Goal: Transaction & Acquisition: Download file/media

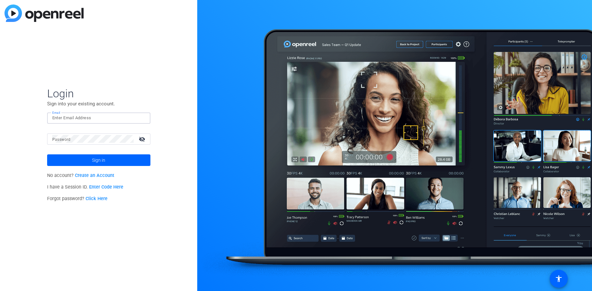
click at [79, 122] on input "Email" at bounding box center [98, 118] width 93 height 8
type input "[EMAIL_ADDRESS][DOMAIN_NAME]"
click at [92, 155] on span "Sign in" at bounding box center [98, 160] width 13 height 16
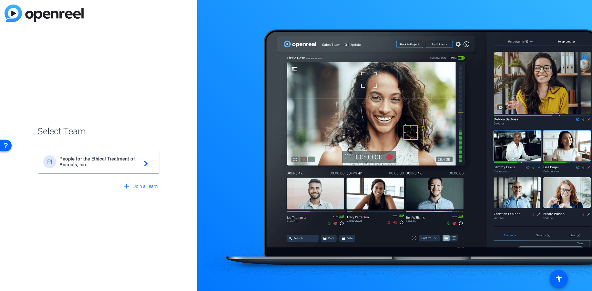
click at [127, 157] on span "People for the Ethical Treatment of Animals, Inc." at bounding box center [99, 162] width 81 height 12
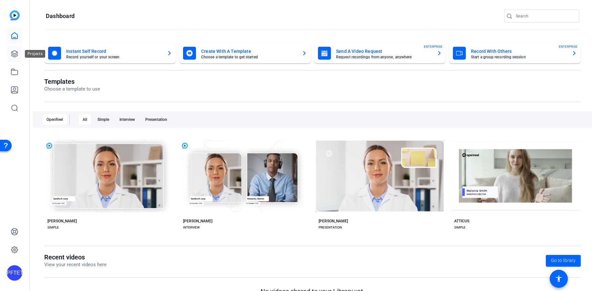
click at [19, 51] on link at bounding box center [14, 53] width 15 height 15
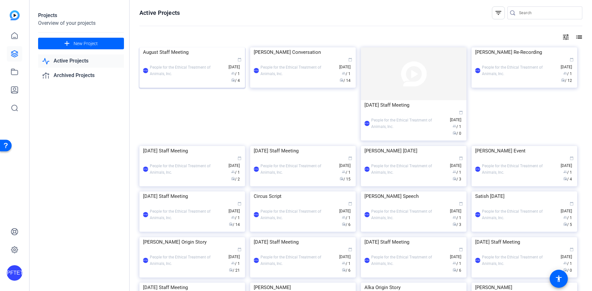
click at [209, 84] on div "PFTETOAI People for the Ethical Treatment of Animals, Inc. calendar_today [DATE…" at bounding box center [192, 70] width 98 height 27
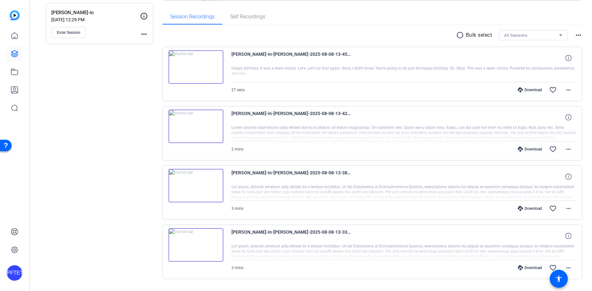
scroll to position [112, 0]
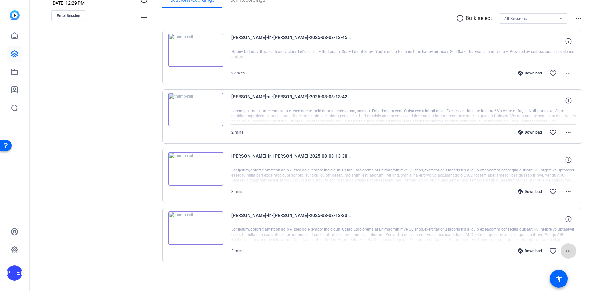
click at [566, 250] on mat-icon "more_horiz" at bounding box center [568, 252] width 8 height 8
click at [557, 190] on span "Download MP4" at bounding box center [548, 190] width 39 height 8
click at [564, 191] on mat-icon "more_horiz" at bounding box center [568, 192] width 8 height 8
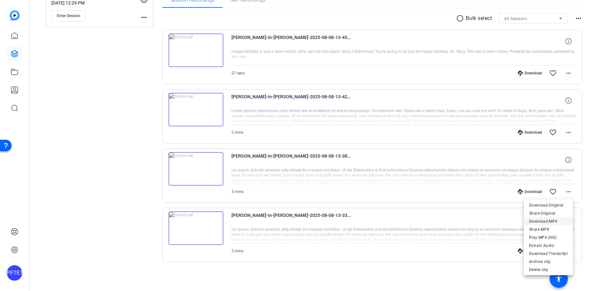
click at [552, 220] on span "Download MP4" at bounding box center [548, 222] width 39 height 8
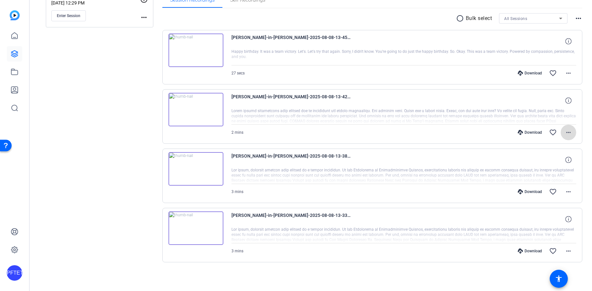
click at [564, 131] on mat-icon "more_horiz" at bounding box center [568, 133] width 8 height 8
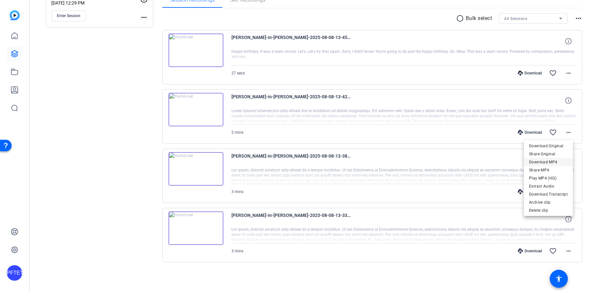
click at [554, 163] on span "Download MP4" at bounding box center [548, 162] width 39 height 8
click at [565, 75] on mat-icon "more_horiz" at bounding box center [568, 73] width 8 height 8
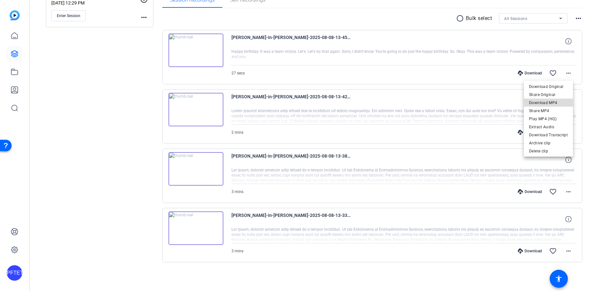
click at [558, 102] on span "Download MP4" at bounding box center [548, 103] width 39 height 8
